Goal: Obtain resource: Obtain resource

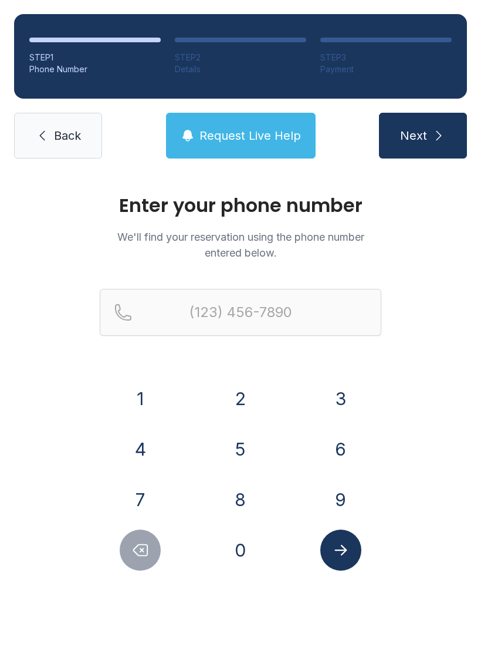
click at [323, 394] on button "3" at bounding box center [340, 398] width 41 height 41
click at [238, 436] on button "5" at bounding box center [240, 448] width 41 height 41
click at [240, 403] on button "2" at bounding box center [240, 398] width 41 height 41
click at [239, 403] on button "2" at bounding box center [240, 398] width 41 height 41
click at [144, 404] on button "1" at bounding box center [140, 398] width 41 height 41
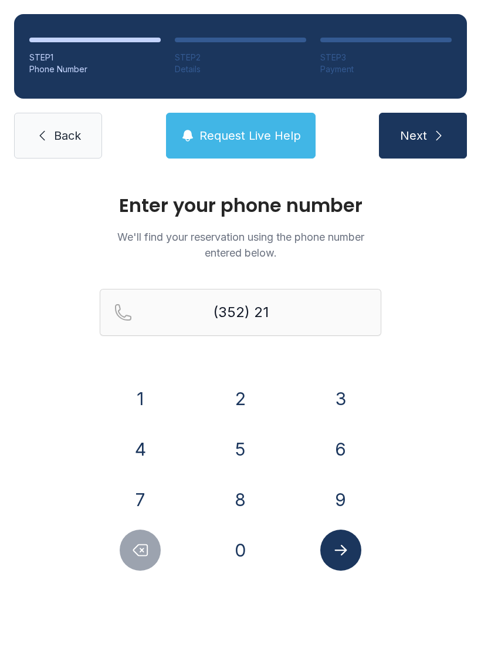
click at [250, 400] on button "2" at bounding box center [240, 398] width 41 height 41
click at [149, 442] on button "4" at bounding box center [140, 448] width 41 height 41
click at [332, 403] on button "3" at bounding box center [340, 398] width 41 height 41
click at [230, 444] on button "5" at bounding box center [240, 448] width 41 height 41
click at [326, 430] on div "6" at bounding box center [341, 448] width 82 height 41
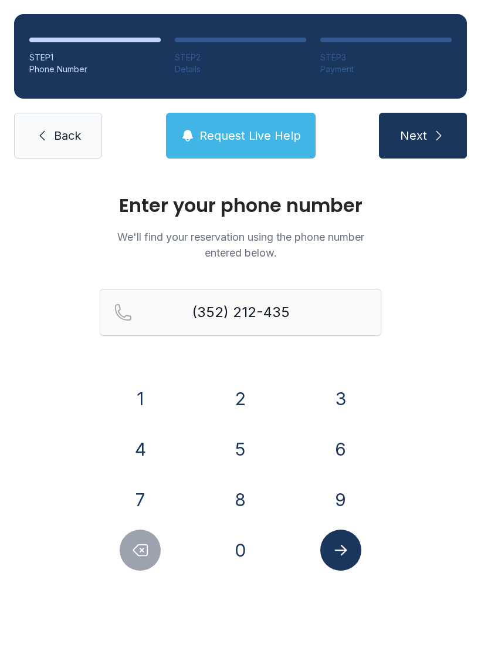
click at [343, 443] on button "6" at bounding box center [340, 448] width 41 height 41
click at [354, 562] on button "Submit lookup form" at bounding box center [340, 549] width 41 height 41
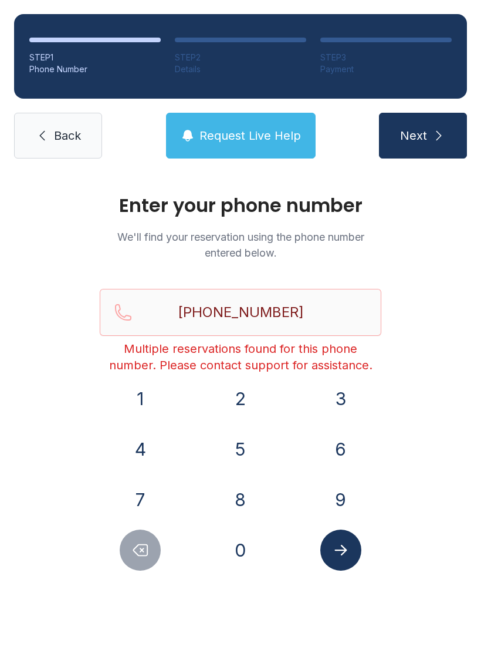
click at [344, 554] on icon "Submit lookup form" at bounding box center [341, 550] width 18 height 18
click at [143, 549] on icon "Delete number" at bounding box center [141, 550] width 14 height 11
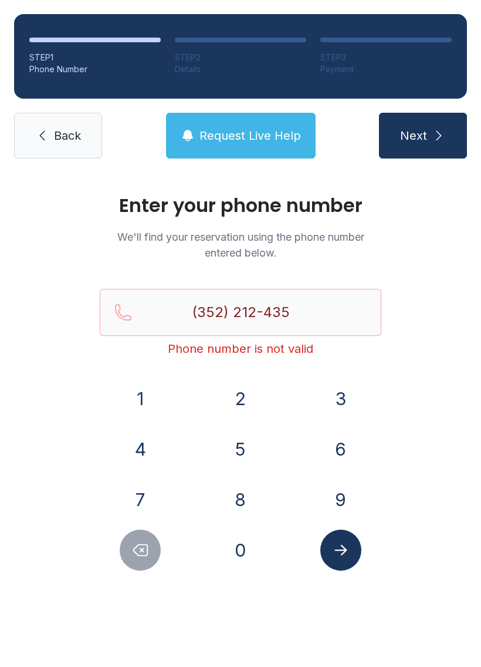
click at [149, 541] on button "Delete number" at bounding box center [140, 549] width 41 height 41
click at [137, 542] on icon "Delete number" at bounding box center [140, 550] width 18 height 18
click at [135, 545] on icon "Delete number" at bounding box center [140, 550] width 18 height 18
click at [135, 544] on icon "Delete number" at bounding box center [140, 550] width 18 height 18
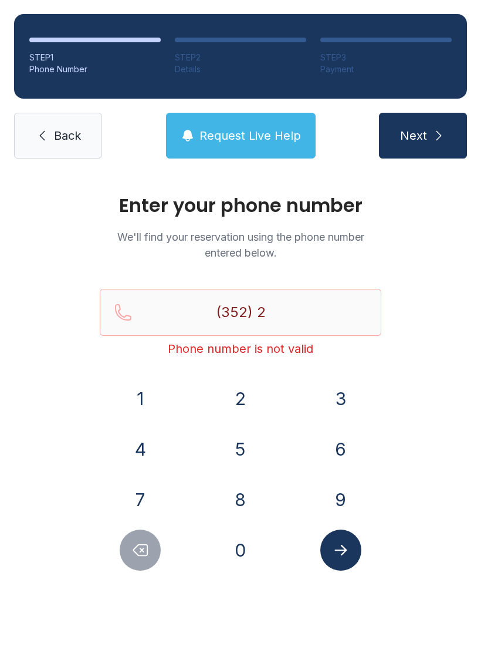
click at [136, 542] on icon "Delete number" at bounding box center [140, 550] width 18 height 18
click at [135, 541] on icon "Delete number" at bounding box center [140, 550] width 18 height 18
click at [137, 539] on button "Delete number" at bounding box center [140, 549] width 41 height 41
type input "(3"
click at [136, 539] on button "Delete number" at bounding box center [140, 549] width 41 height 41
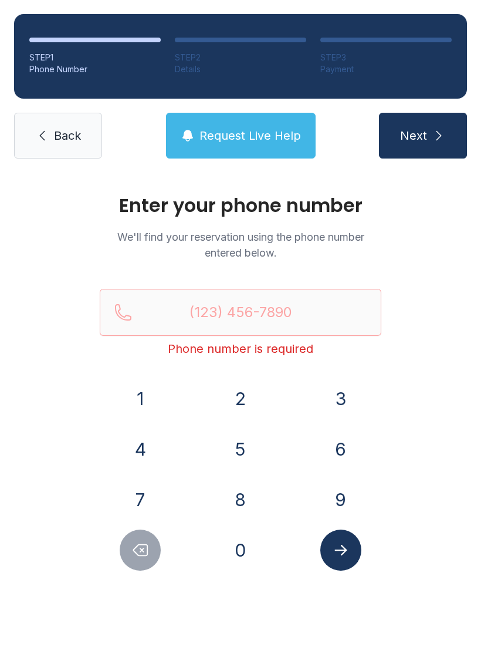
click at [130, 539] on button "Delete number" at bounding box center [140, 549] width 41 height 41
click at [52, 136] on link "Back" at bounding box center [58, 136] width 88 height 46
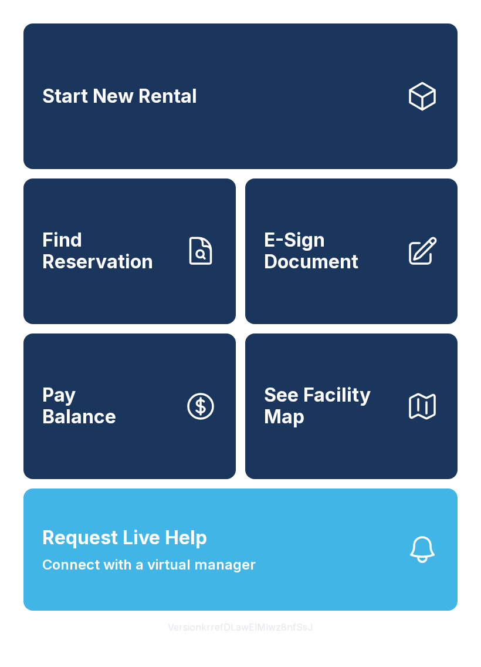
click at [407, 268] on icon at bounding box center [422, 251] width 33 height 33
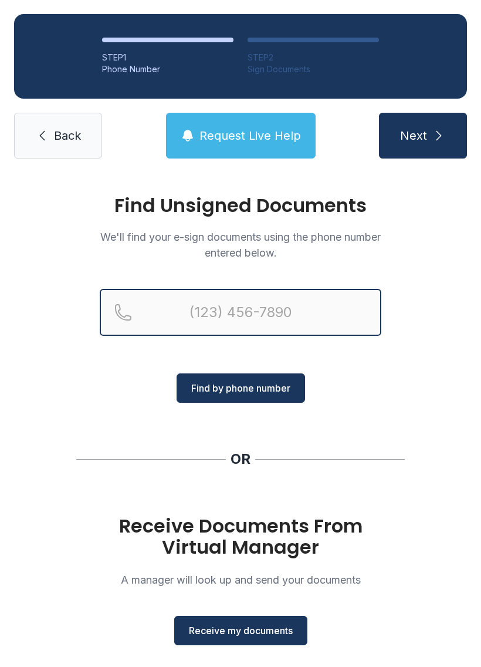
click at [264, 313] on input "Reservation phone number" at bounding box center [241, 312] width 282 height 47
type input "("
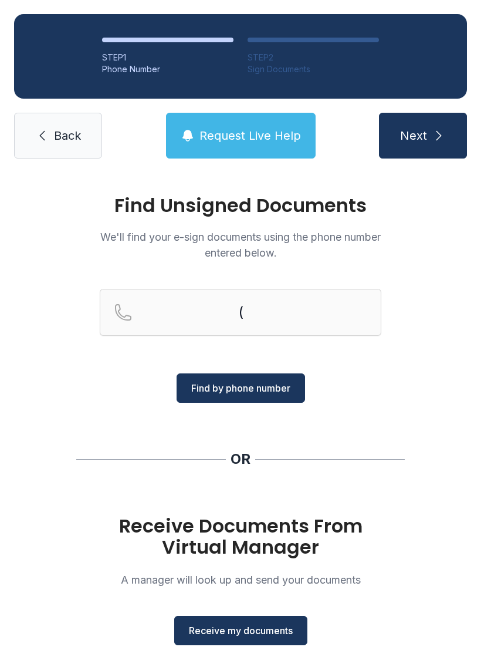
click at [63, 136] on span "Back" at bounding box center [67, 135] width 27 height 16
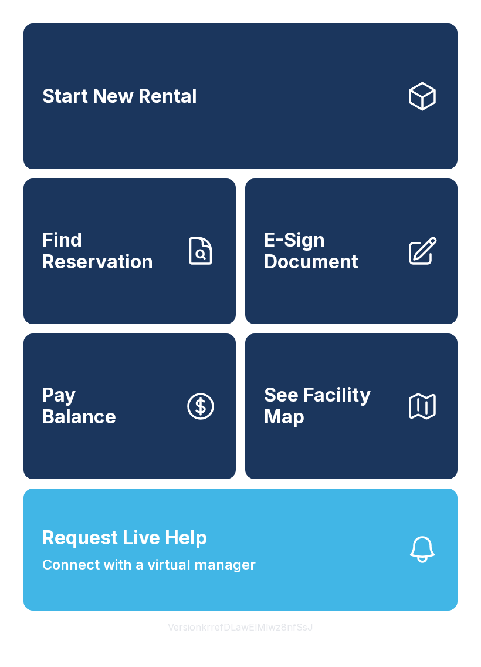
click at [399, 279] on link "E-Sign Document" at bounding box center [351, 251] width 212 height 146
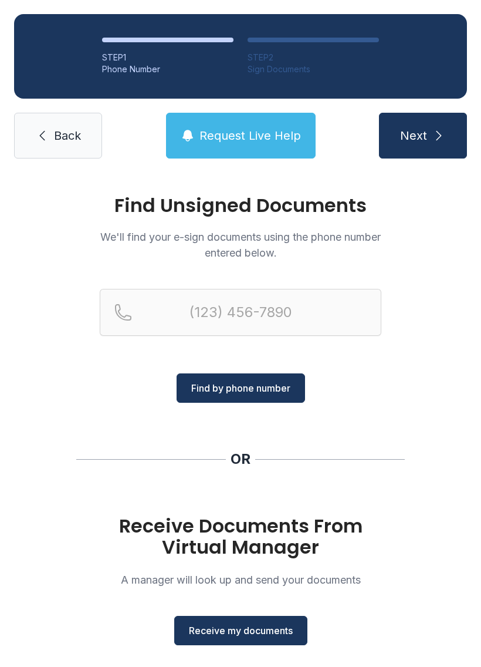
click at [261, 626] on span "Receive my documents" at bounding box center [241, 630] width 104 height 14
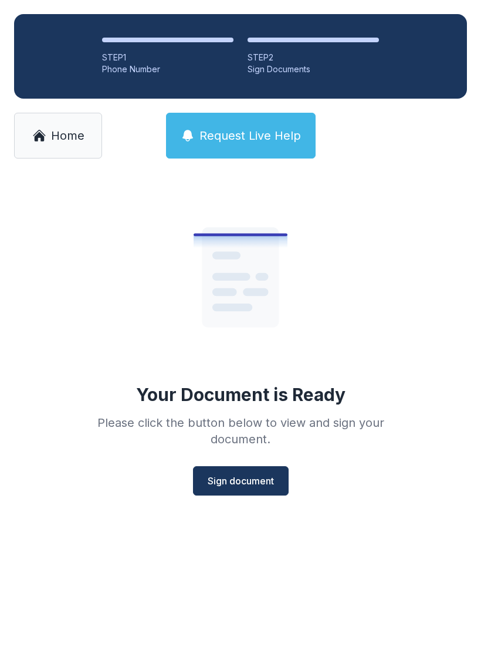
click at [268, 474] on span "Sign document" at bounding box center [241, 481] width 66 height 14
